Goal: Information Seeking & Learning: Learn about a topic

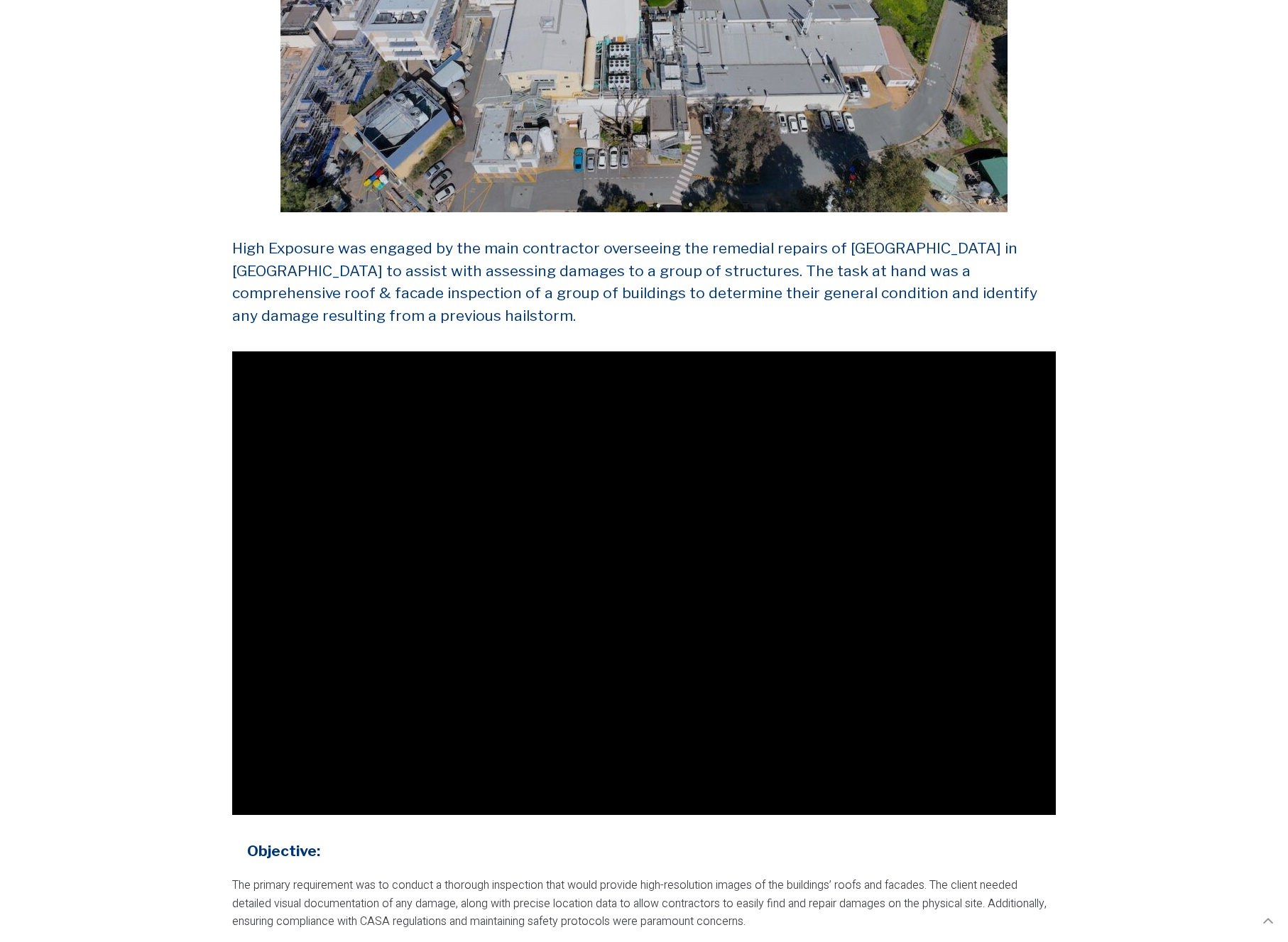
scroll to position [700, 0]
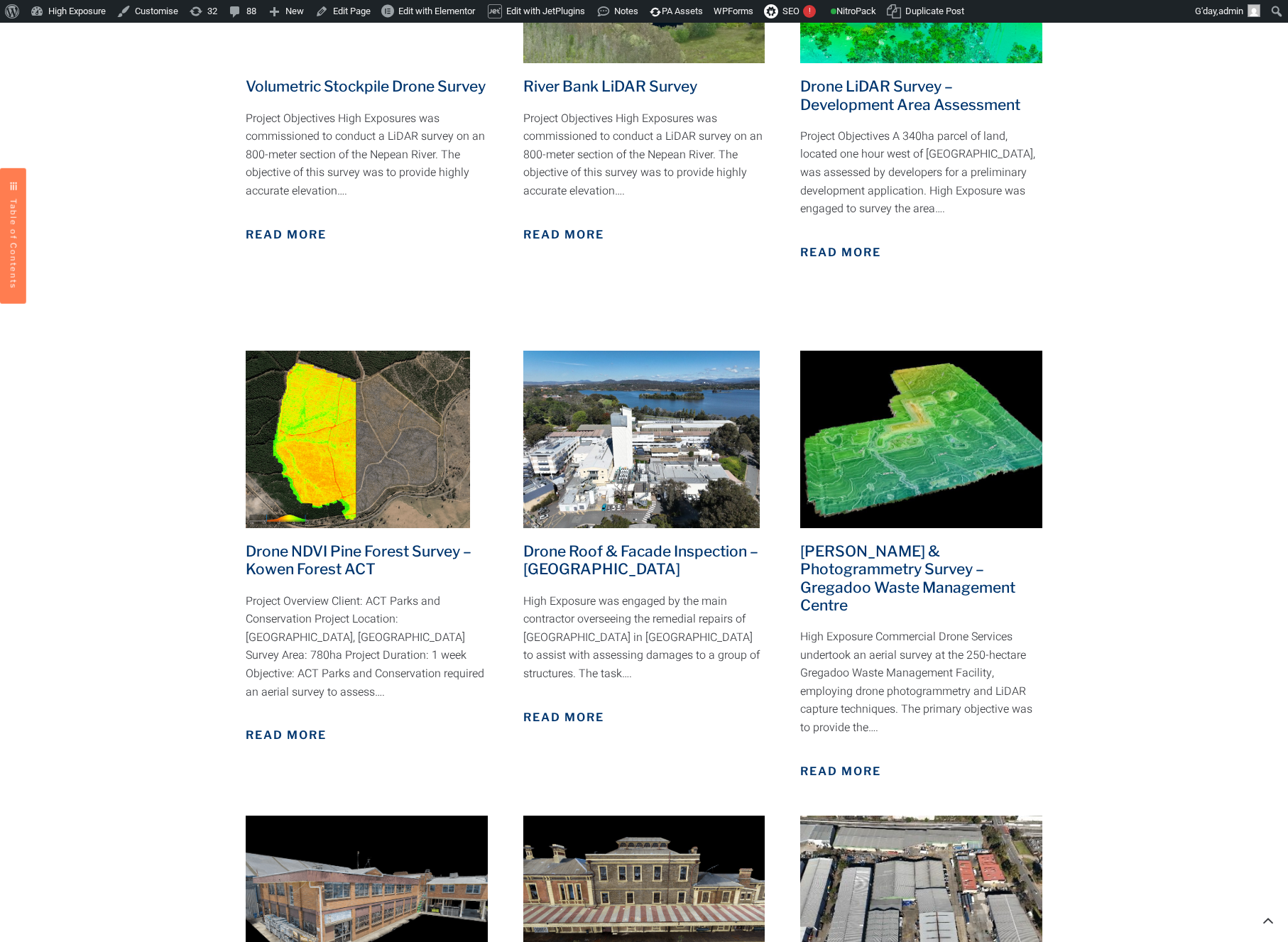
scroll to position [1211, 0]
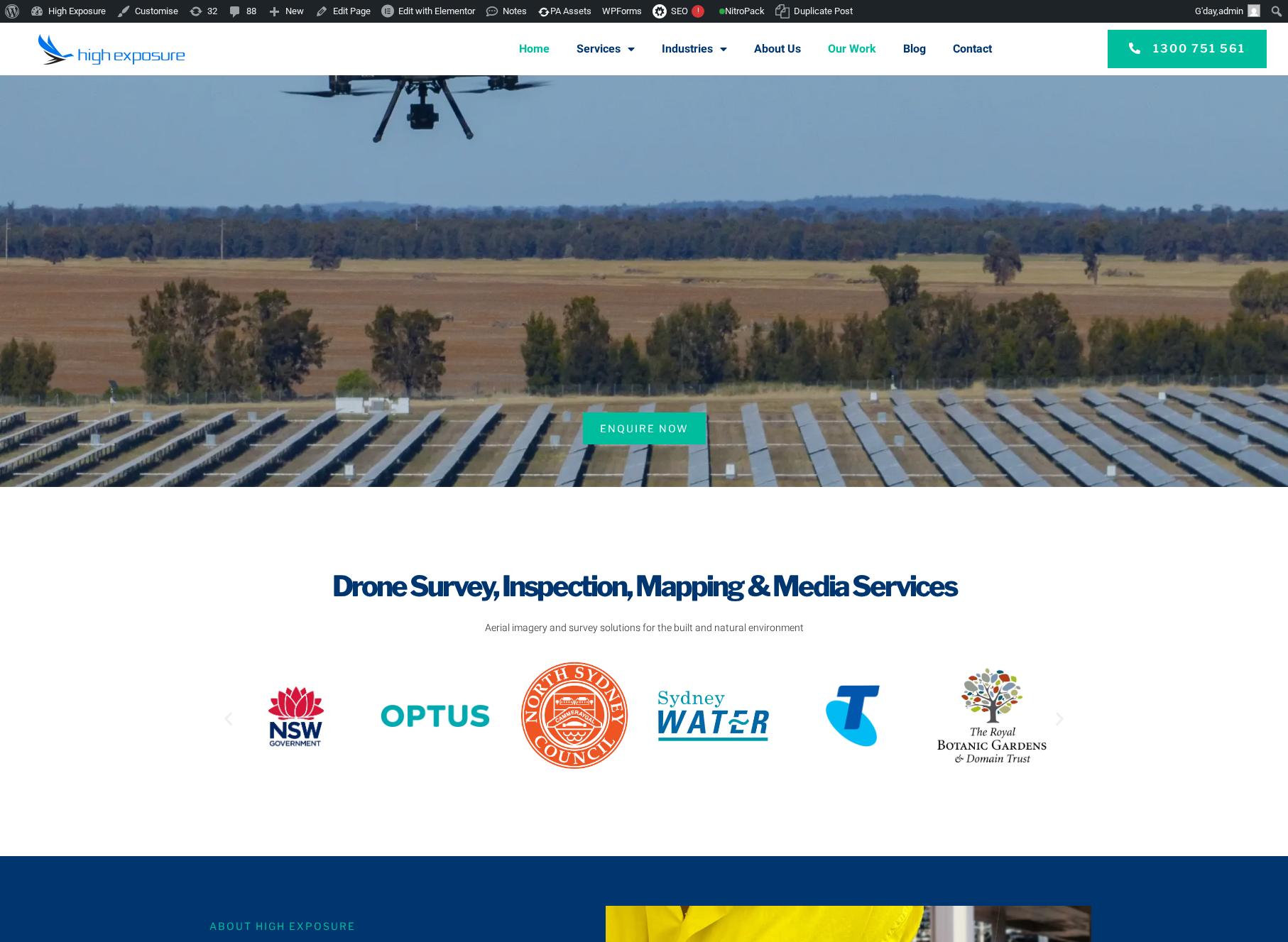
click at [866, 49] on link "Our Work" at bounding box center [852, 48] width 48 height 37
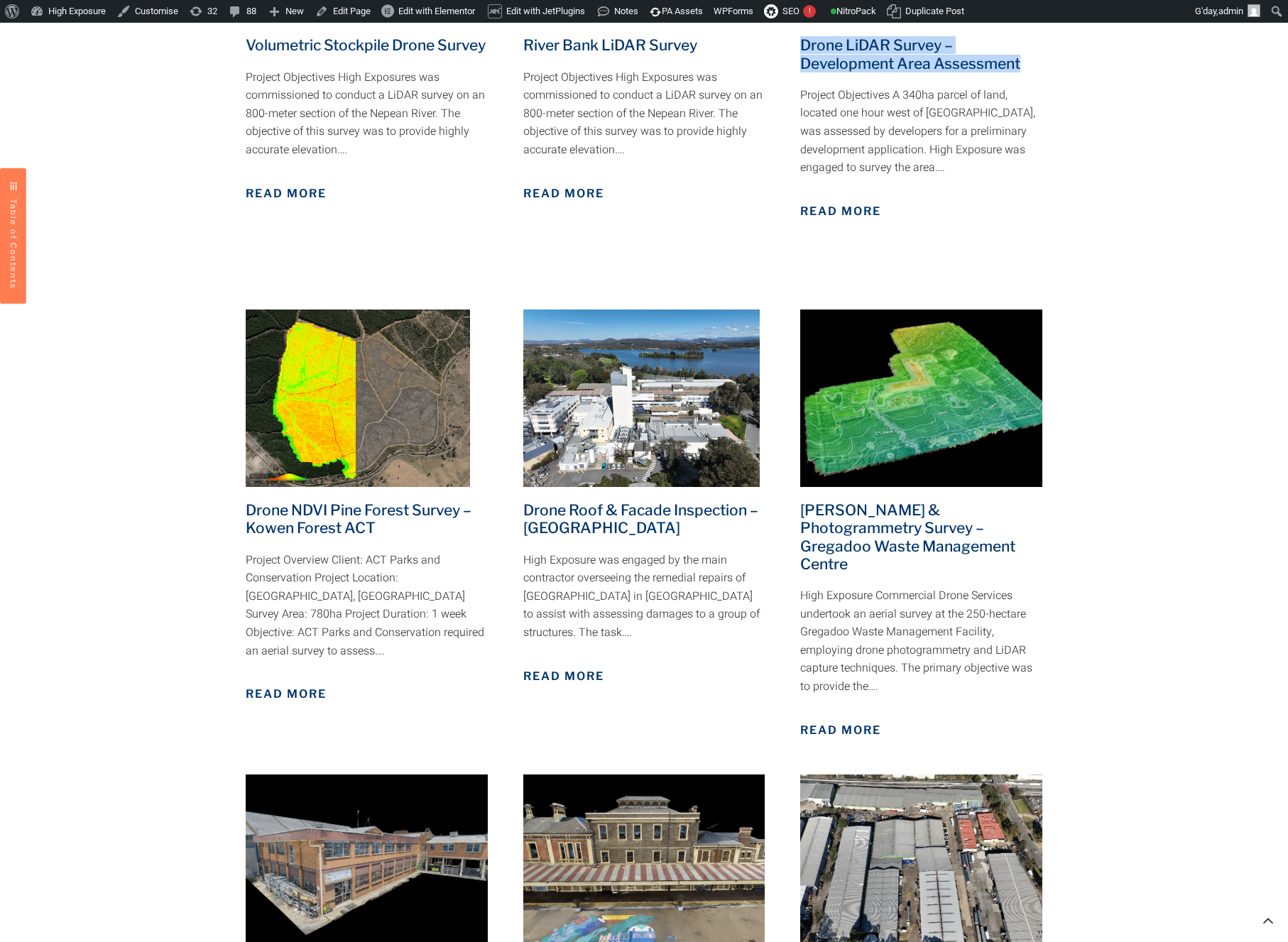
scroll to position [1326, 0]
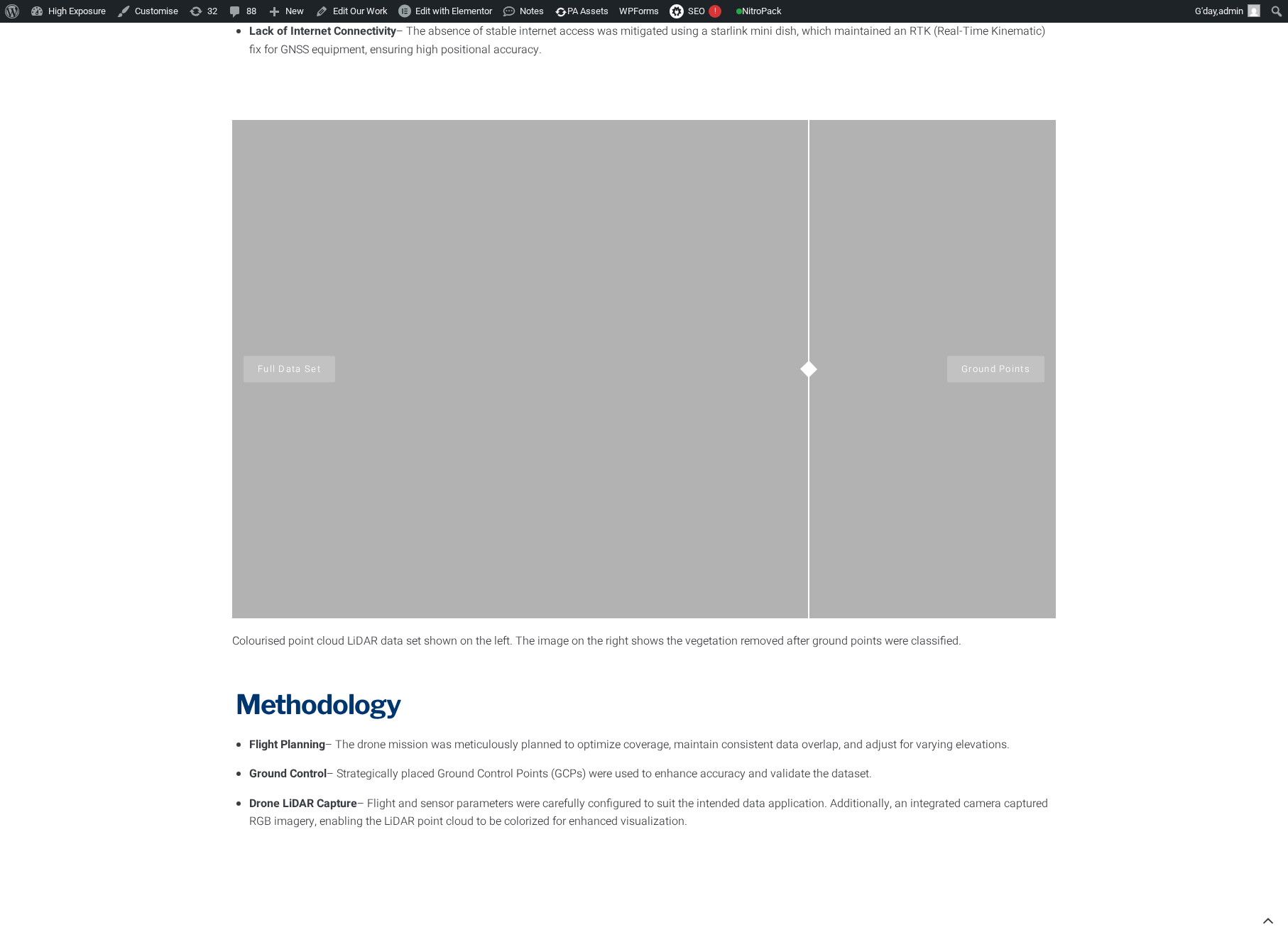
scroll to position [1026, 0]
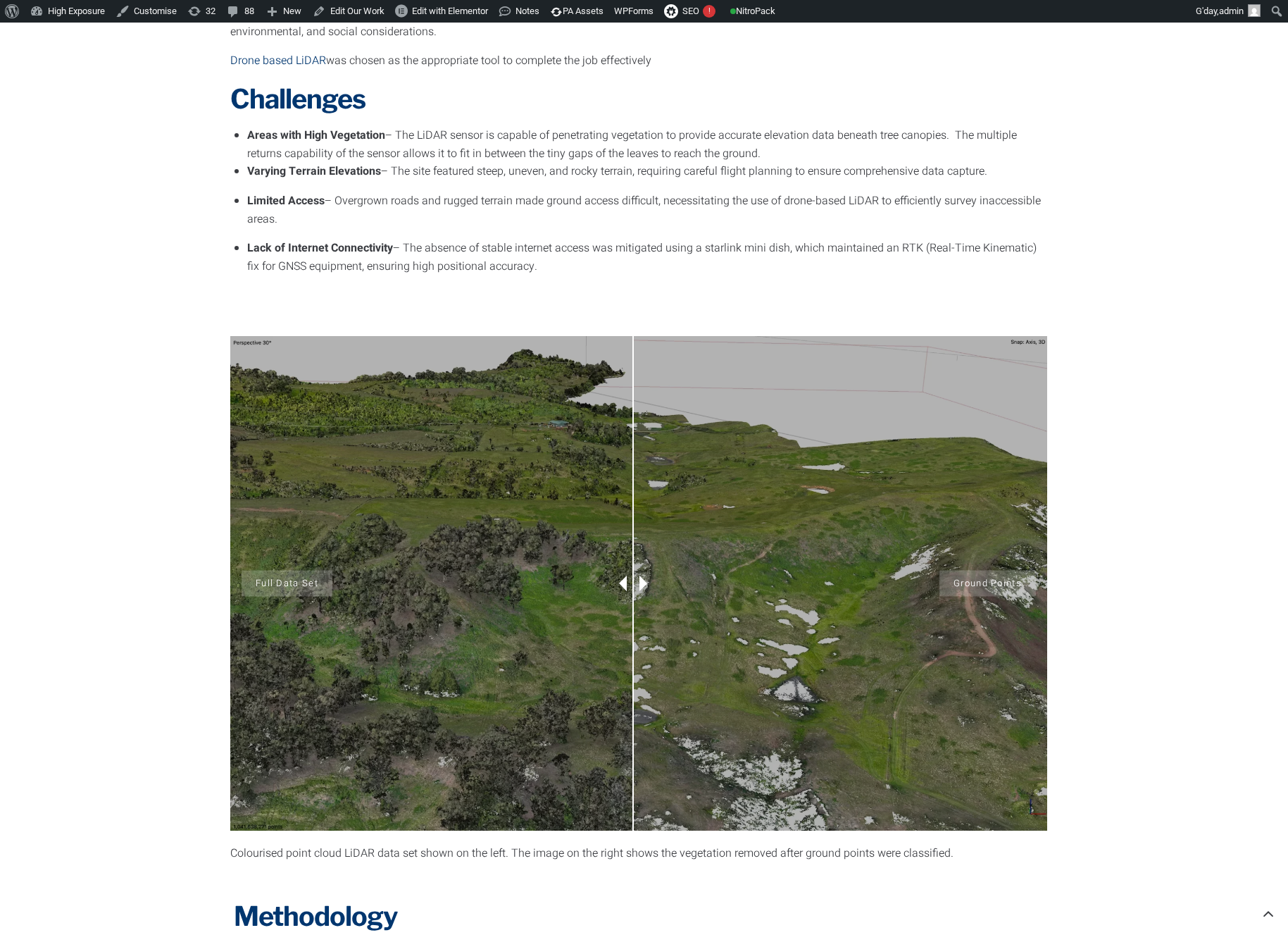
drag, startPoint x: 797, startPoint y: 586, endPoint x: 633, endPoint y: 630, distance: 169.8
click at [633, 630] on div "Full Data Set Ground Points" at bounding box center [639, 583] width 817 height 494
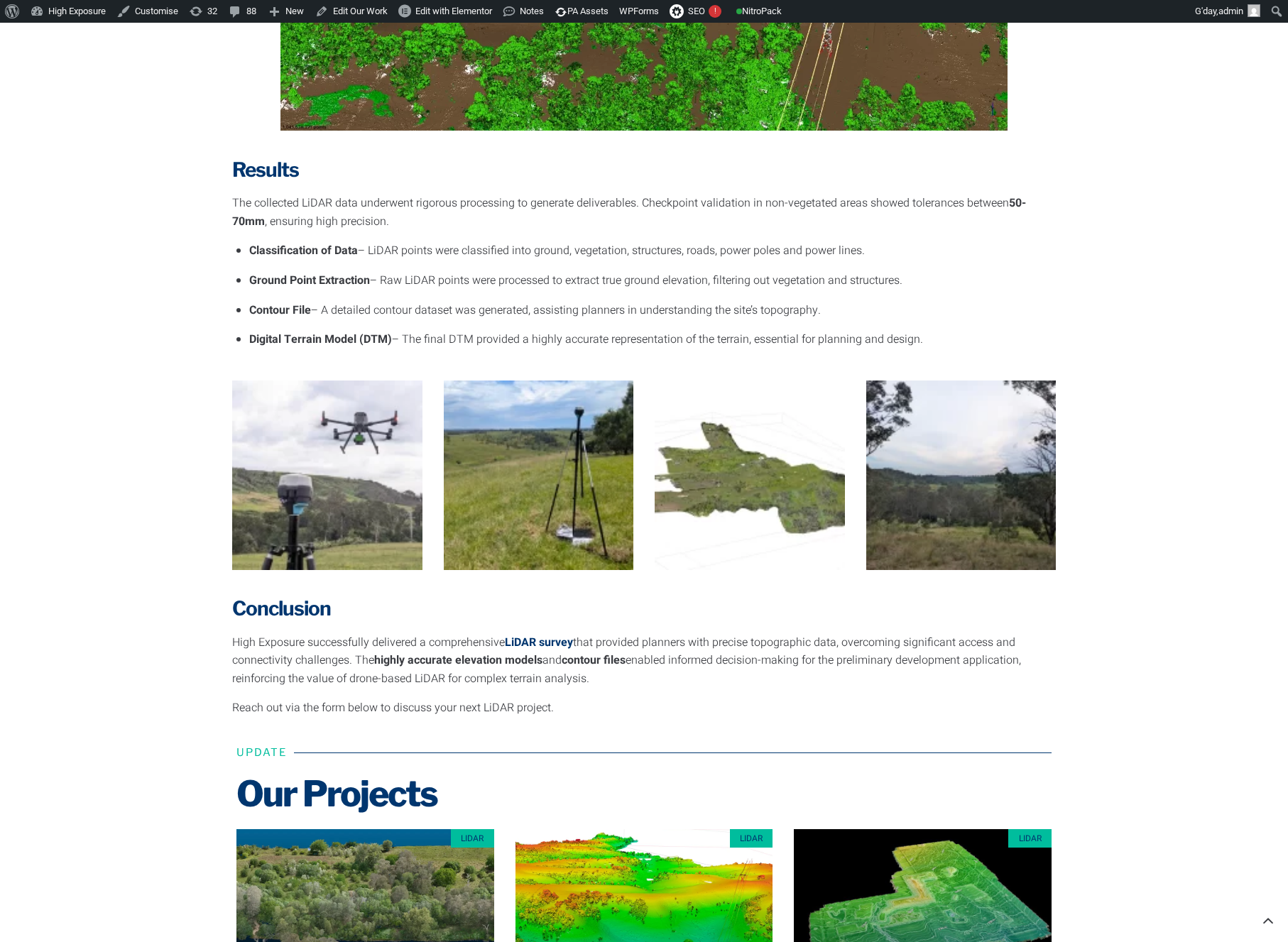
scroll to position [2269, 0]
